Goal: Task Accomplishment & Management: Manage account settings

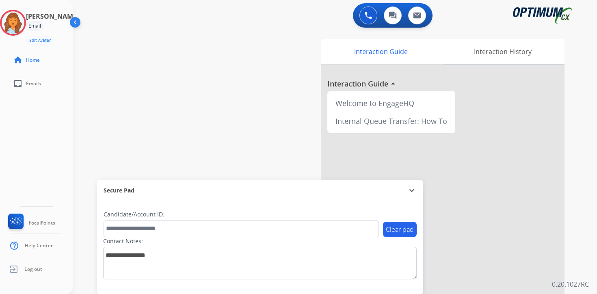
click at [589, 216] on div "0 Voice Interactions 0 Chat Interactions 0 Email Interactions swap_horiz Break …" at bounding box center [335, 147] width 524 height 294
click at [24, 18] on img at bounding box center [13, 22] width 23 height 23
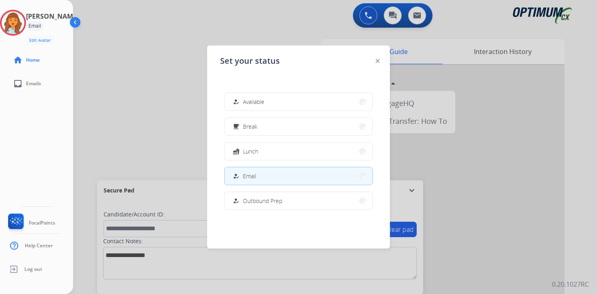
scroll to position [203, 0]
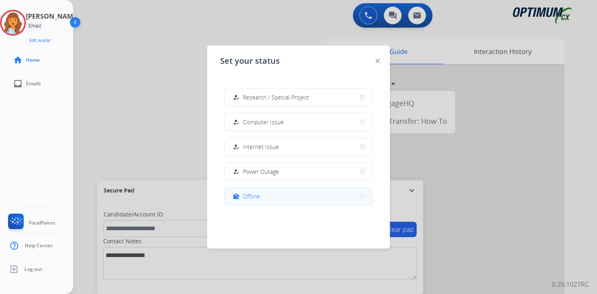
click at [274, 199] on button "work_off Offline" at bounding box center [299, 196] width 148 height 17
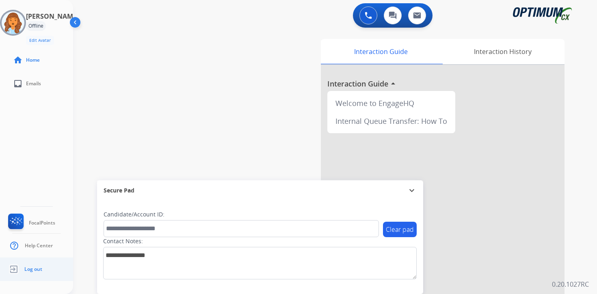
click at [34, 272] on span "Log out" at bounding box center [33, 269] width 18 height 6
